Goal: Information Seeking & Learning: Learn about a topic

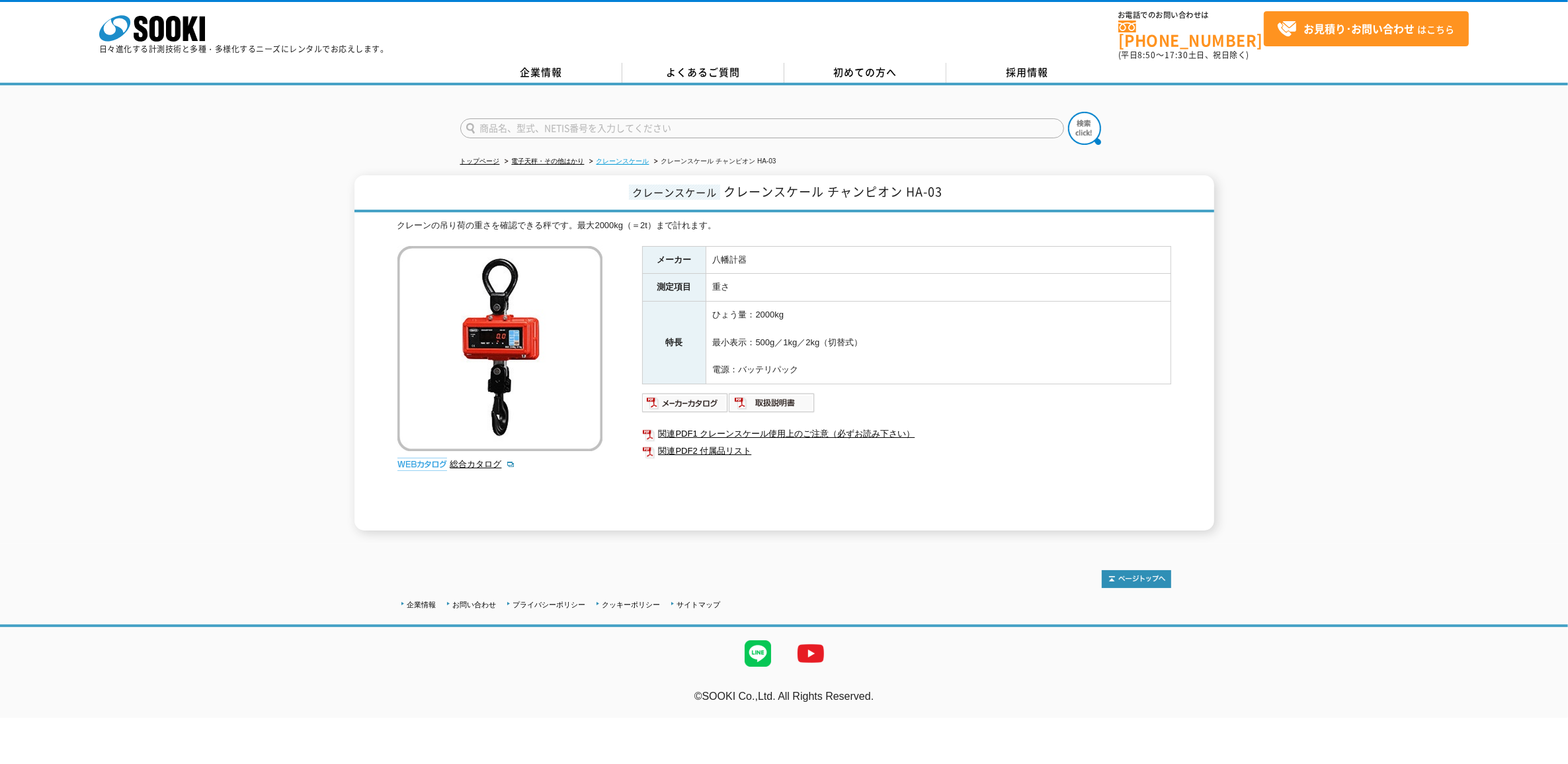
click at [638, 158] on link "クレーンスケール" at bounding box center [623, 161] width 53 height 8
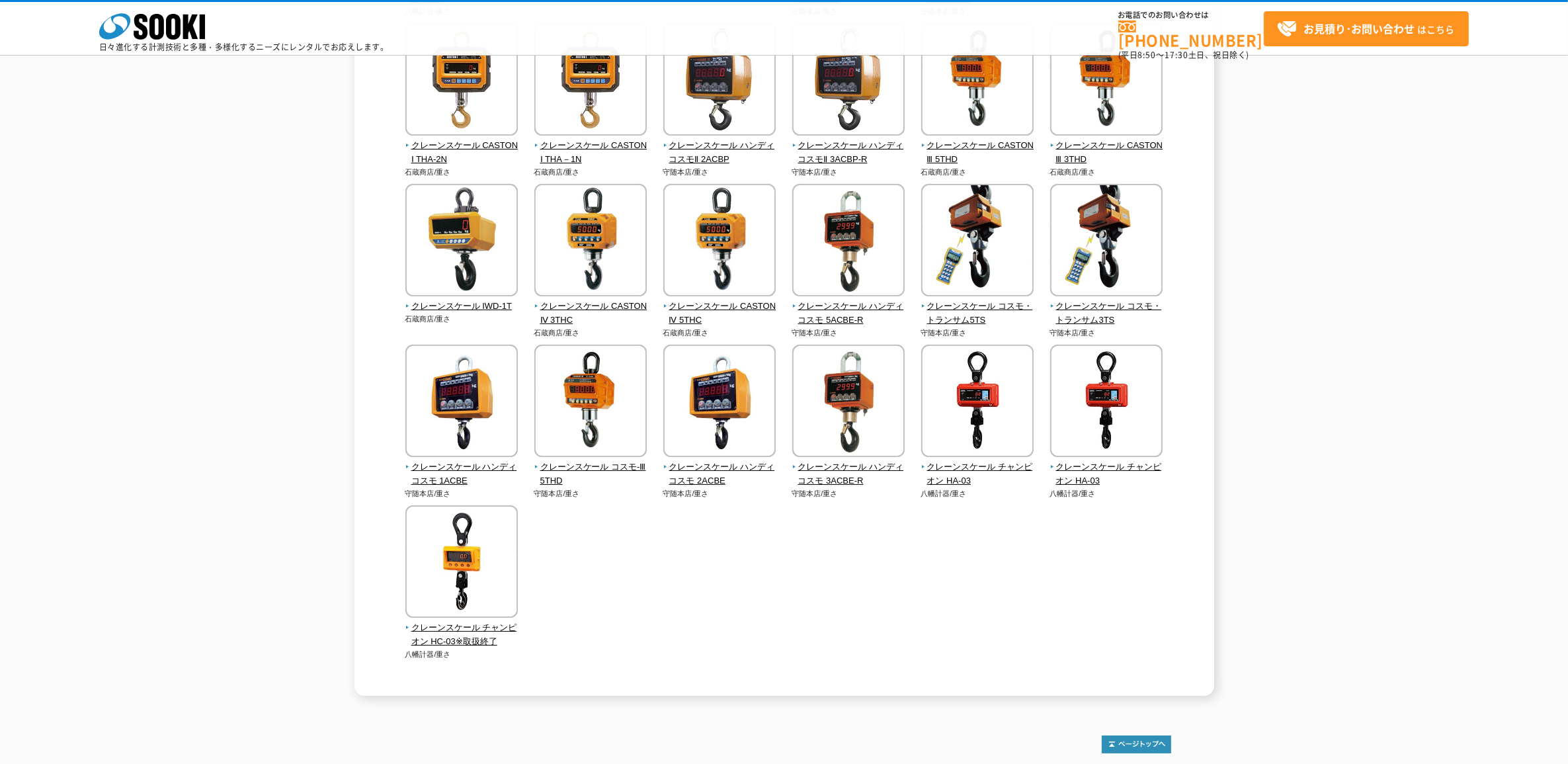
scroll to position [331, 0]
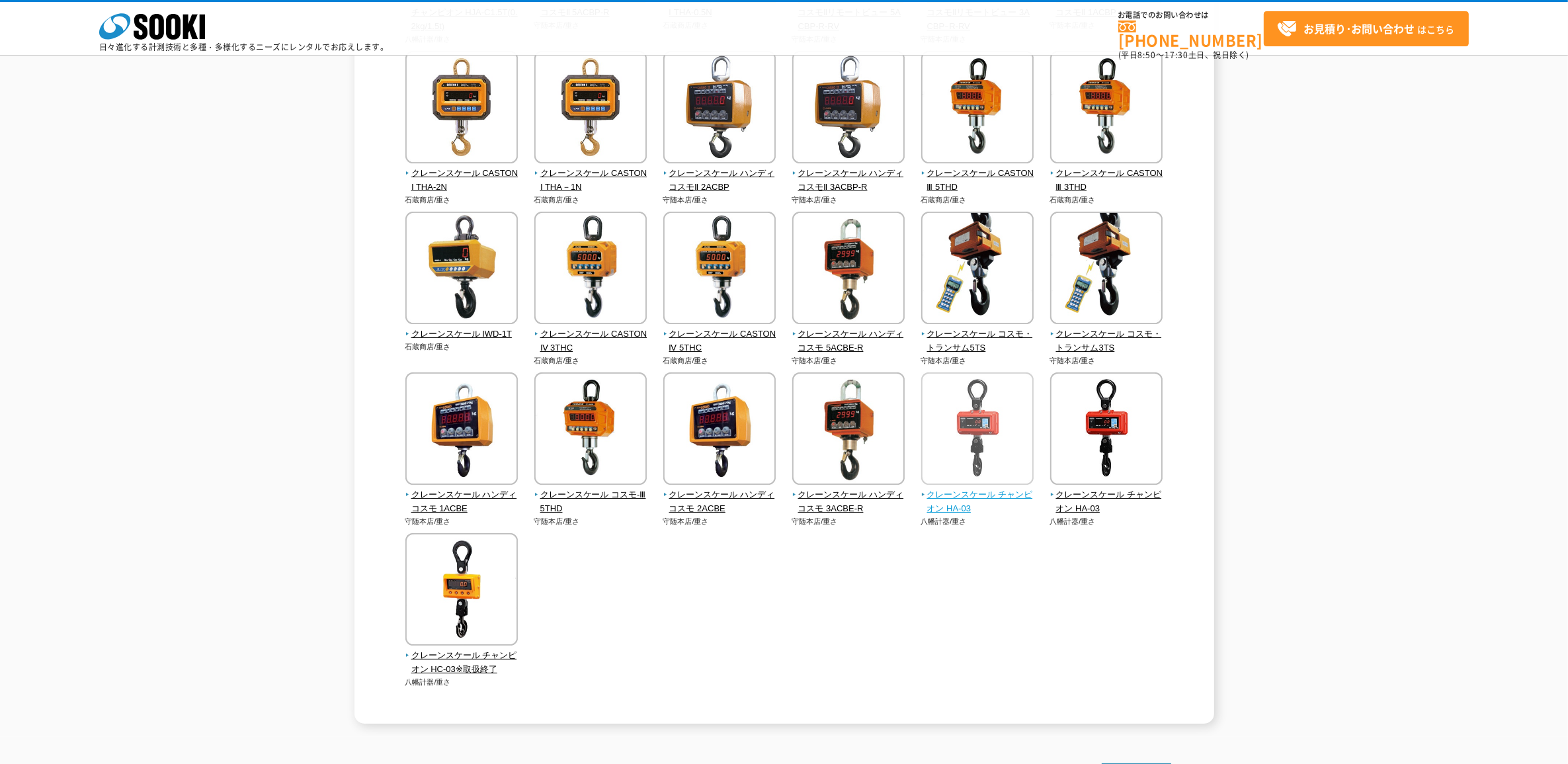
click at [1009, 427] on img at bounding box center [977, 430] width 112 height 116
click at [479, 440] on img at bounding box center [461, 430] width 112 height 116
click at [1134, 438] on img at bounding box center [1106, 430] width 112 height 116
click at [985, 437] on img at bounding box center [977, 430] width 112 height 116
click at [1088, 464] on img at bounding box center [1106, 430] width 112 height 116
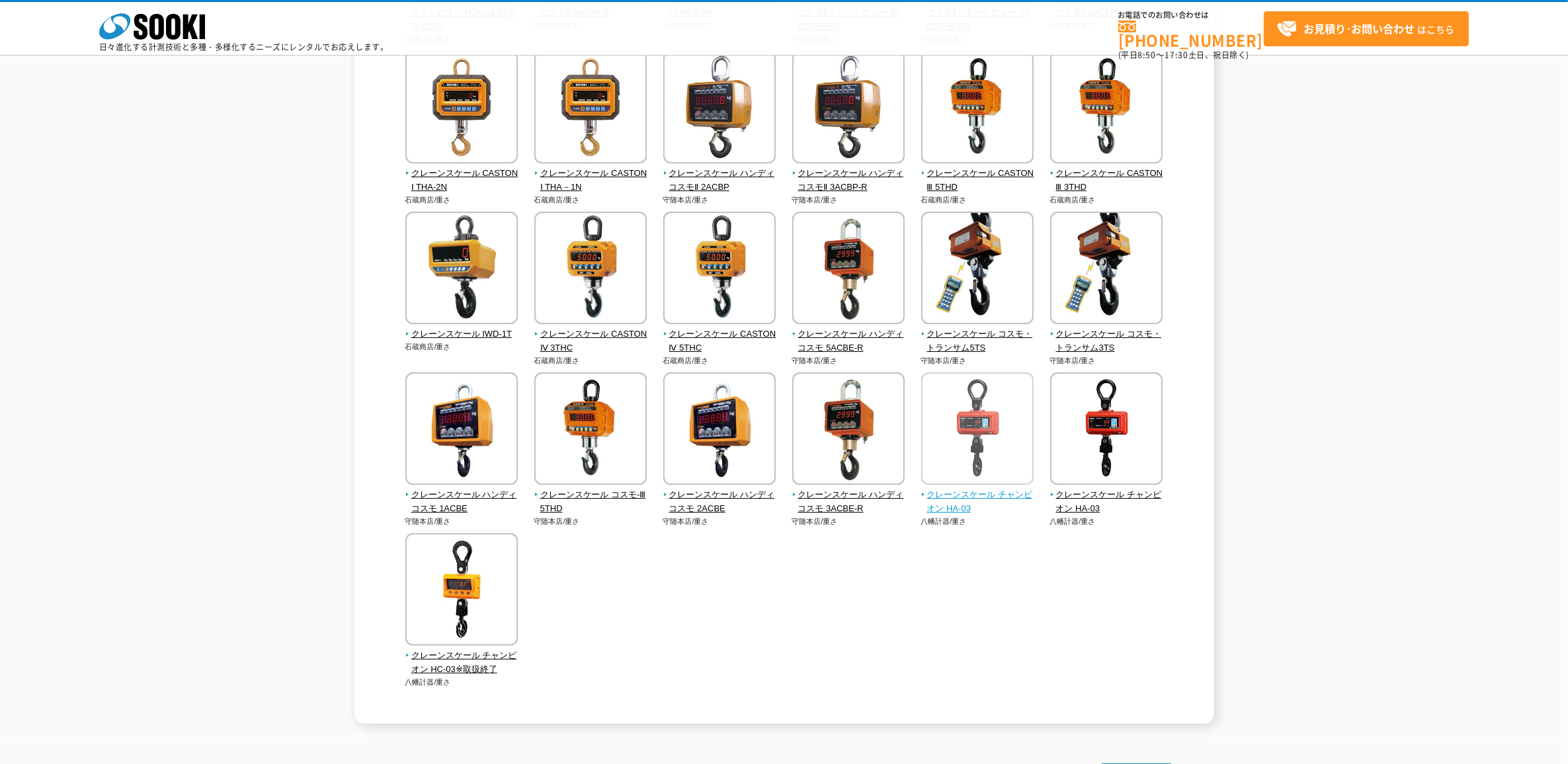
click at [958, 405] on img at bounding box center [977, 430] width 112 height 116
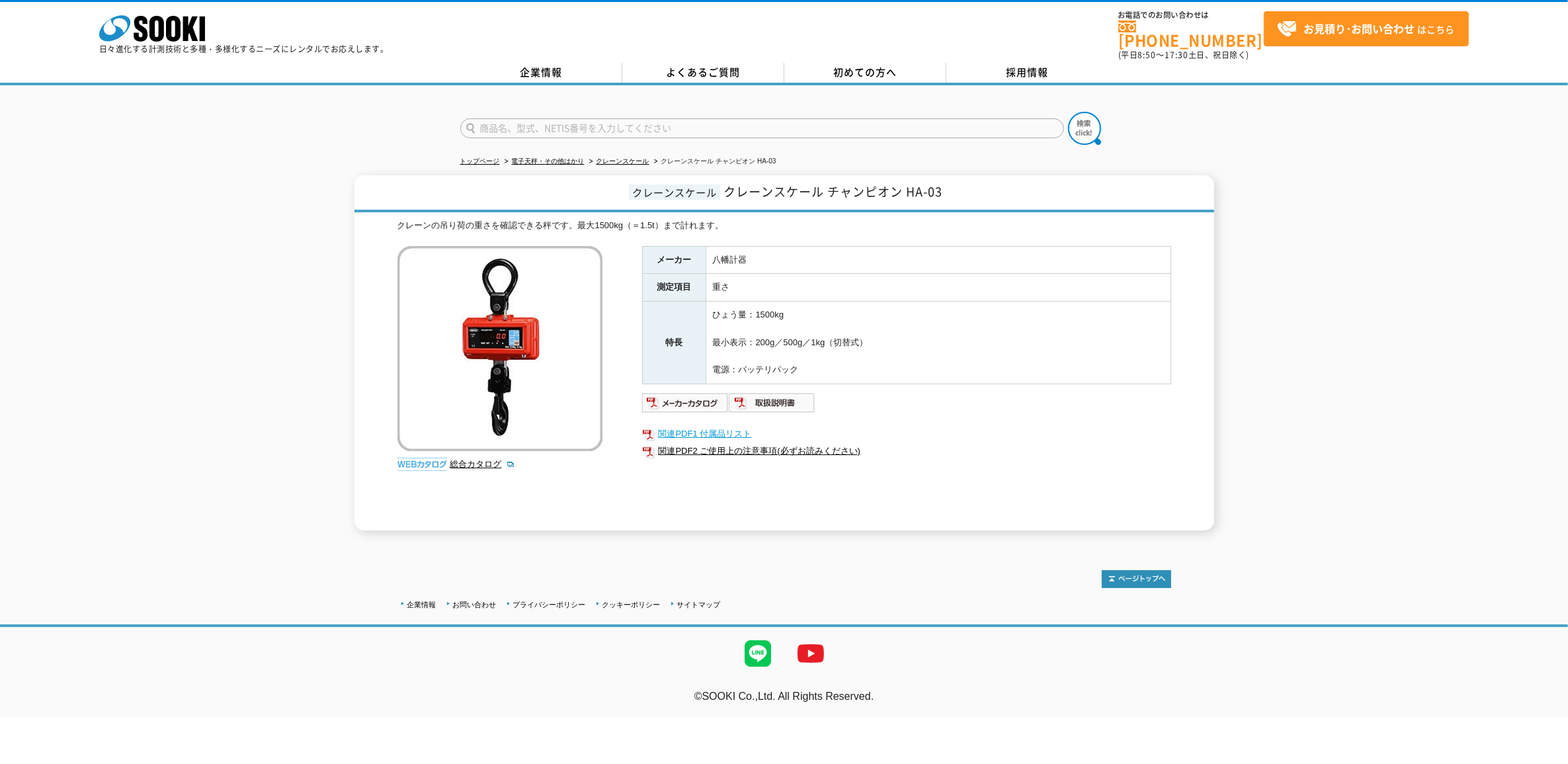
click at [715, 427] on link "関連PDF1 付属品リスト" at bounding box center [906, 433] width 529 height 17
click at [686, 392] on img at bounding box center [685, 403] width 86 height 21
